Goal: Navigation & Orientation: Go to known website

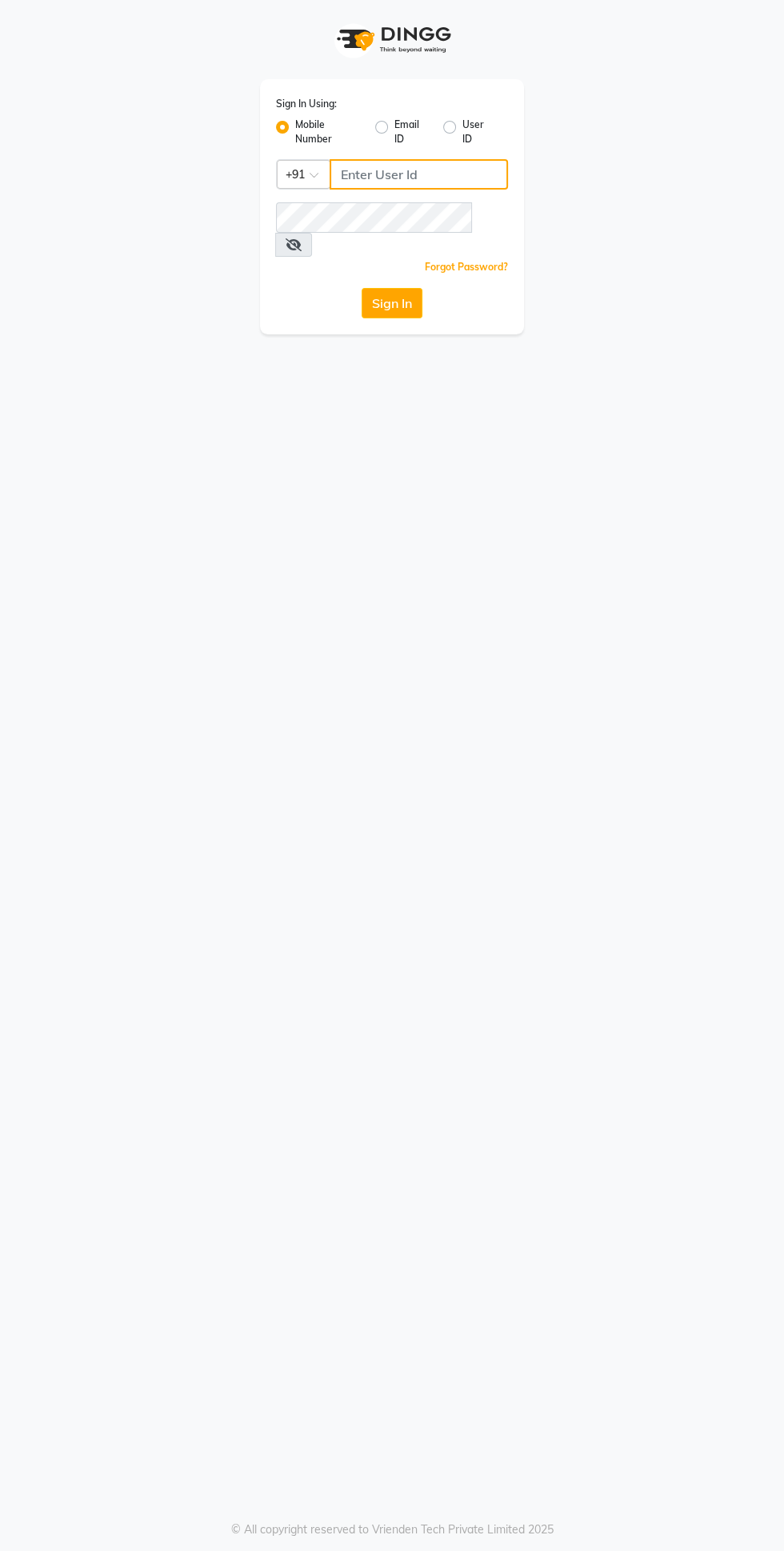
click at [426, 173] on input "Username" at bounding box center [419, 174] width 178 height 30
type input "9878693179"
click at [361, 288] on button "Sign In" at bounding box center [391, 303] width 61 height 30
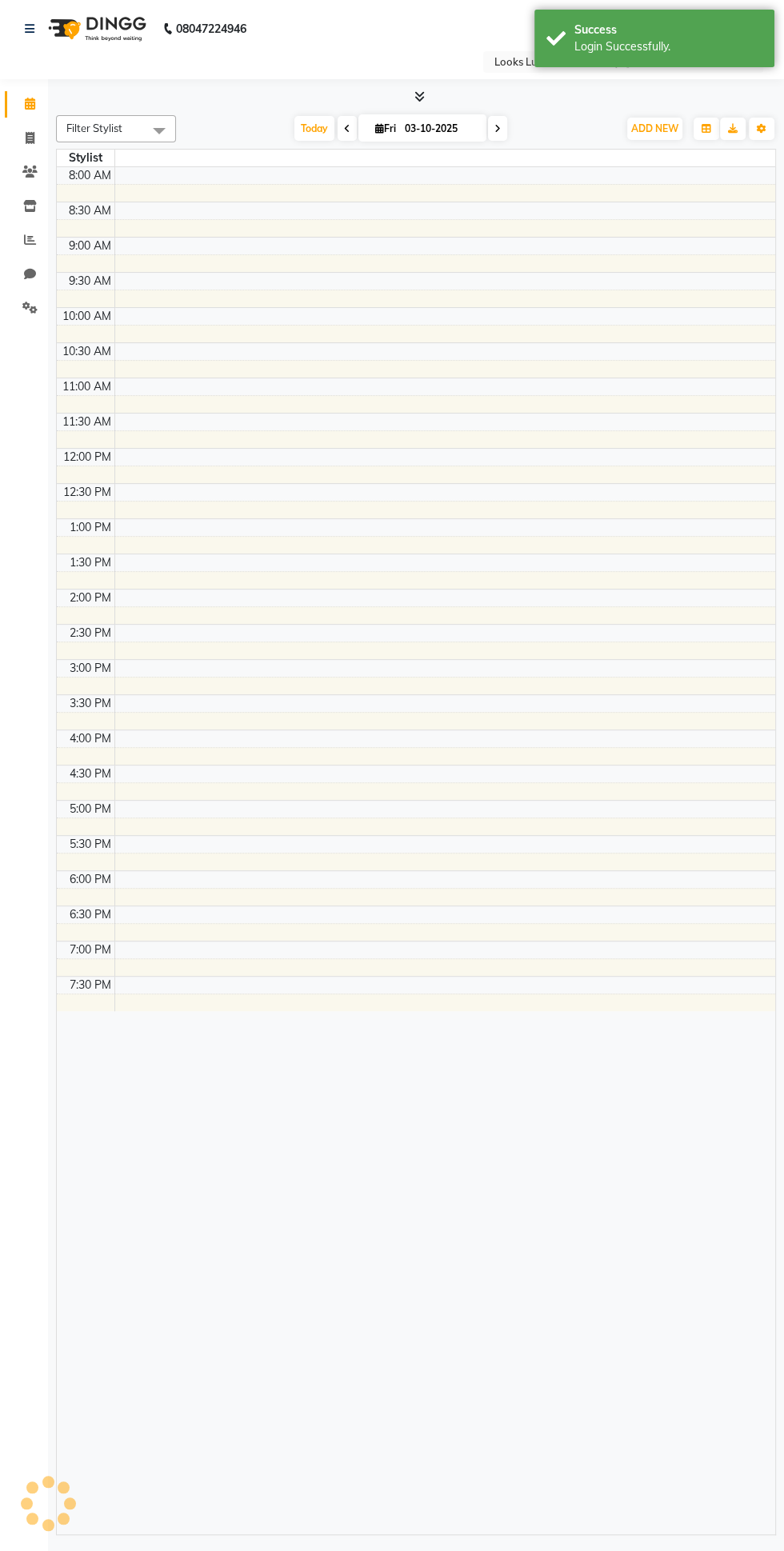
select select "en"
